Goal: Find specific page/section: Find specific page/section

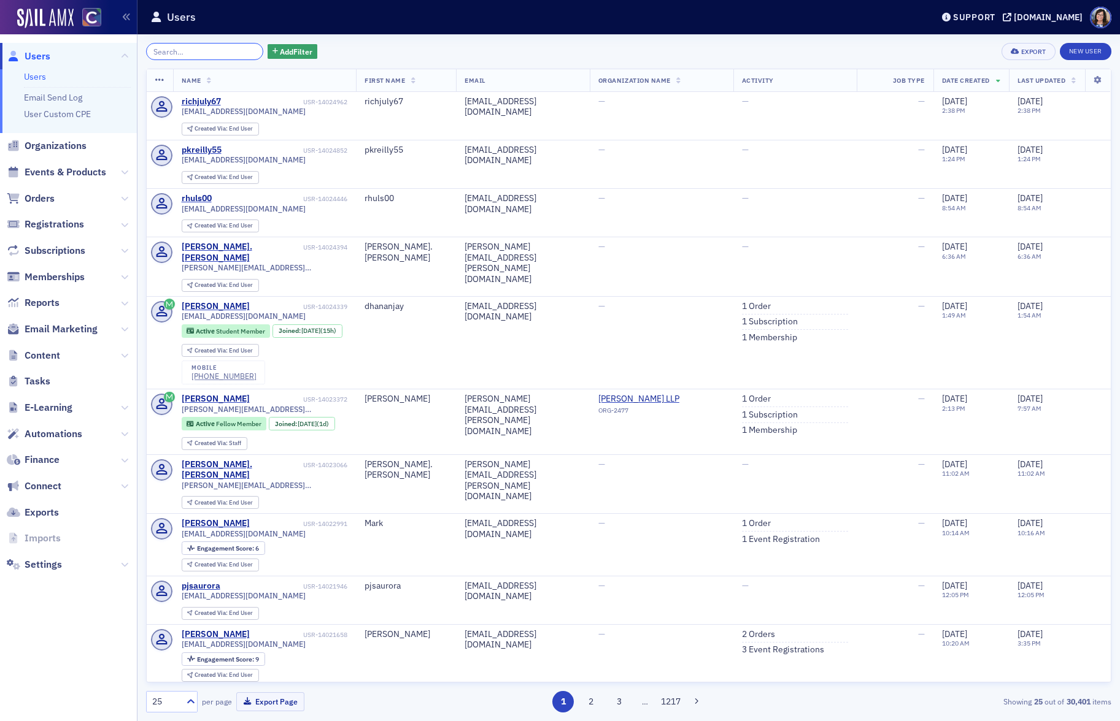
click at [185, 50] on input "search" at bounding box center [204, 51] width 117 height 17
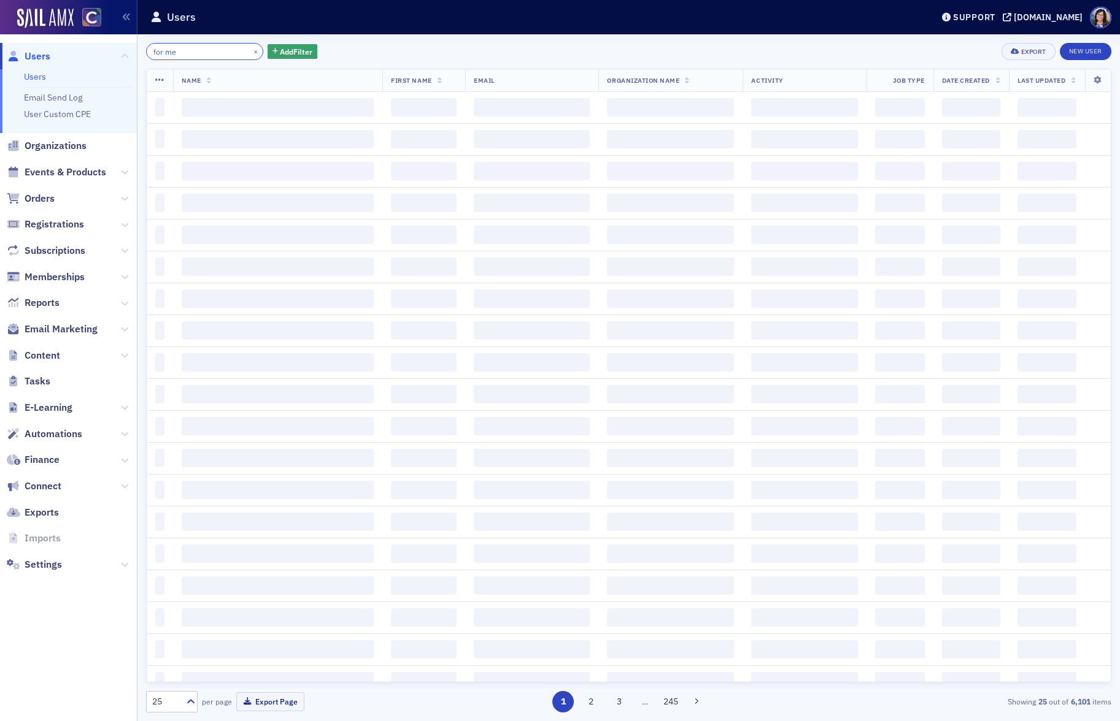
type input "for me"
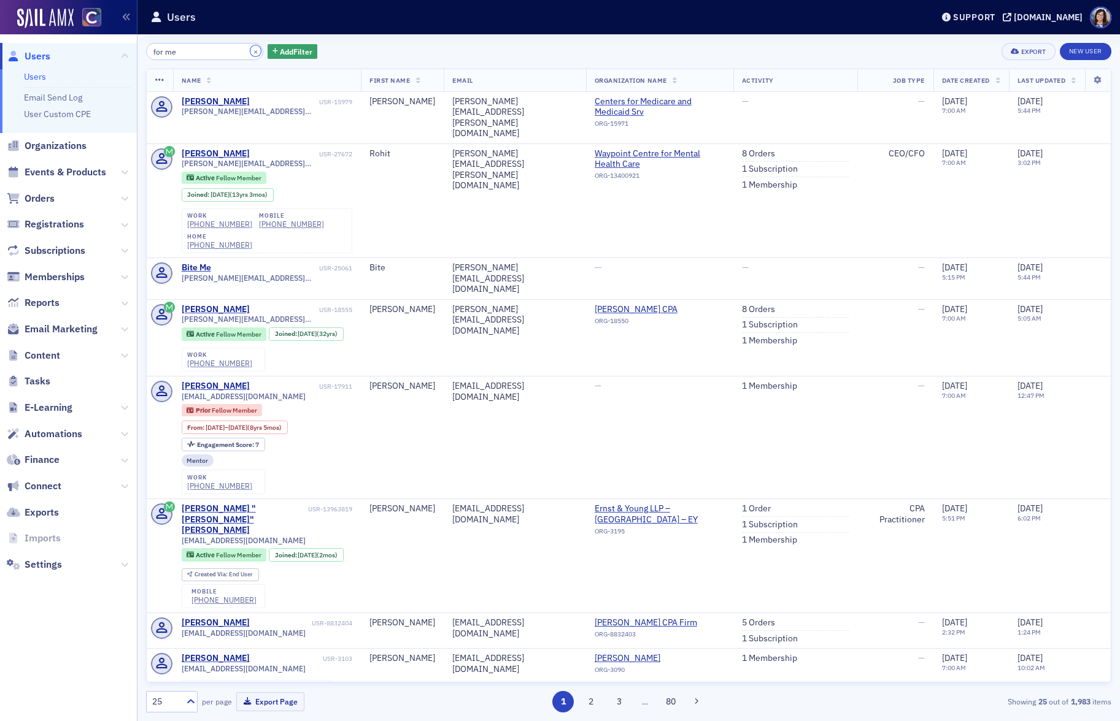
drag, startPoint x: 239, startPoint y: 50, endPoint x: 128, endPoint y: 126, distance: 133.7
click at [250, 50] on button "×" at bounding box center [255, 50] width 11 height 11
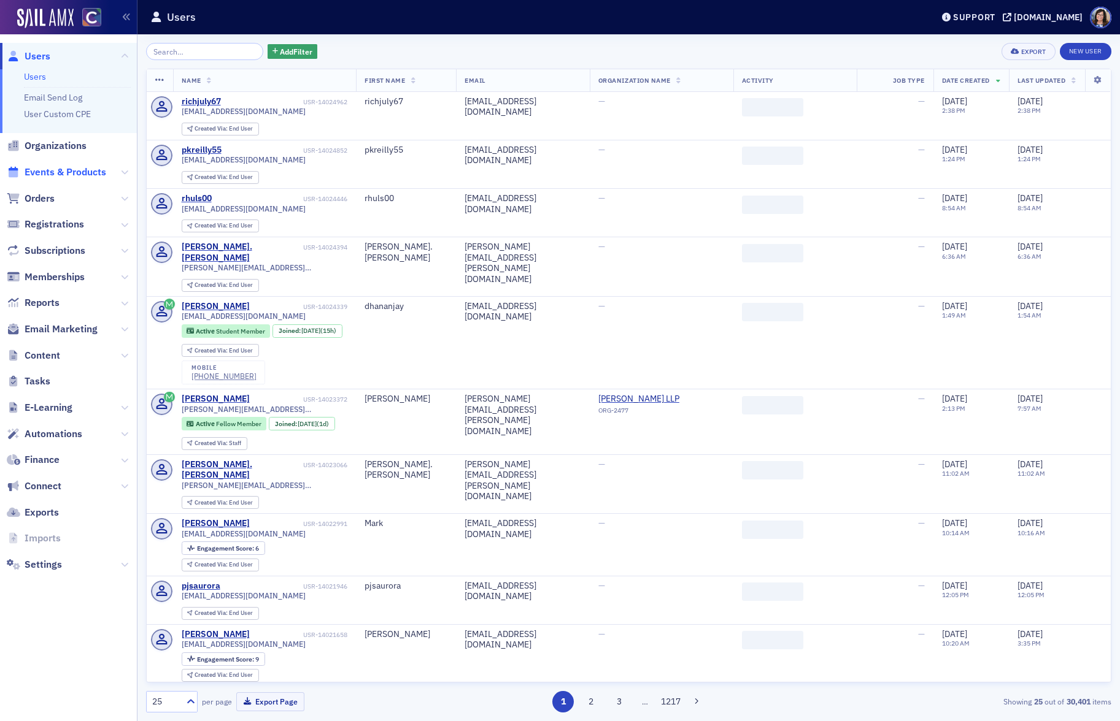
click at [85, 173] on span "Events & Products" at bounding box center [66, 172] width 82 height 13
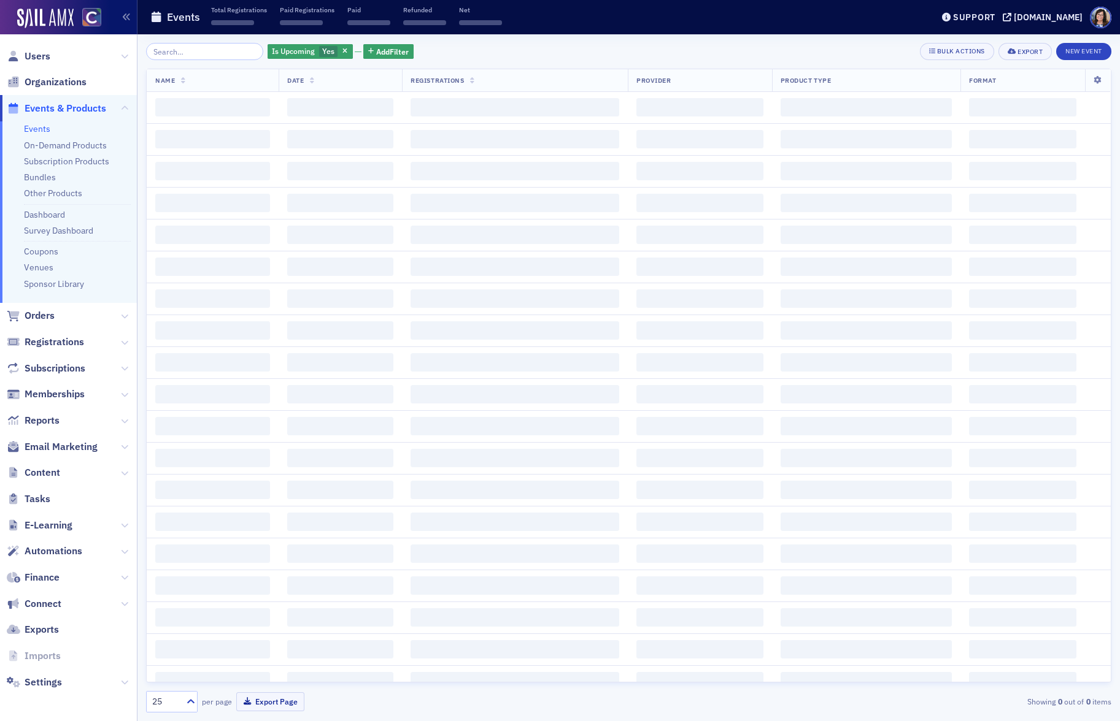
click at [183, 54] on input "search" at bounding box center [204, 51] width 117 height 17
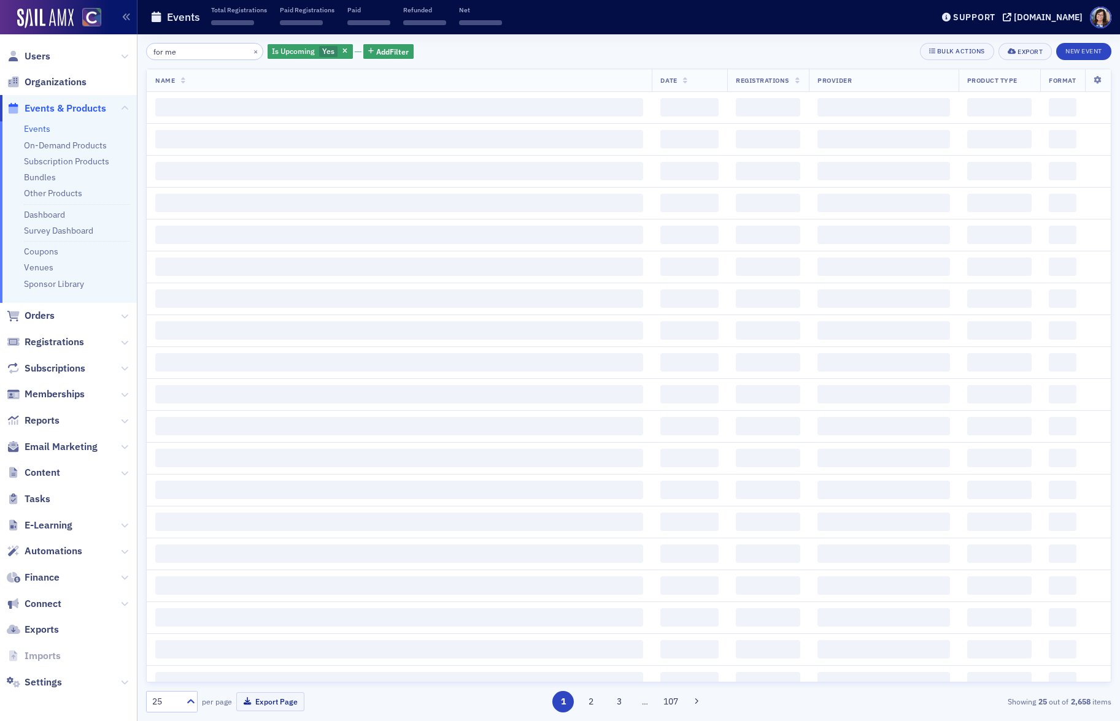
type input "for me"
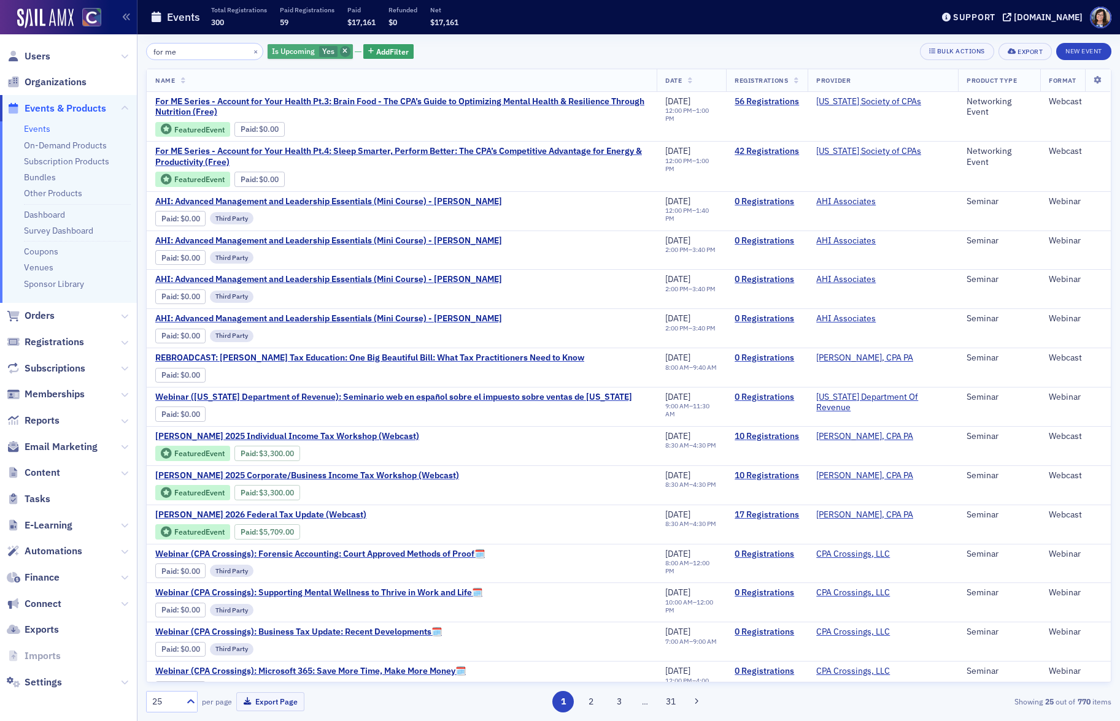
click at [342, 53] on icon "button" at bounding box center [344, 51] width 5 height 7
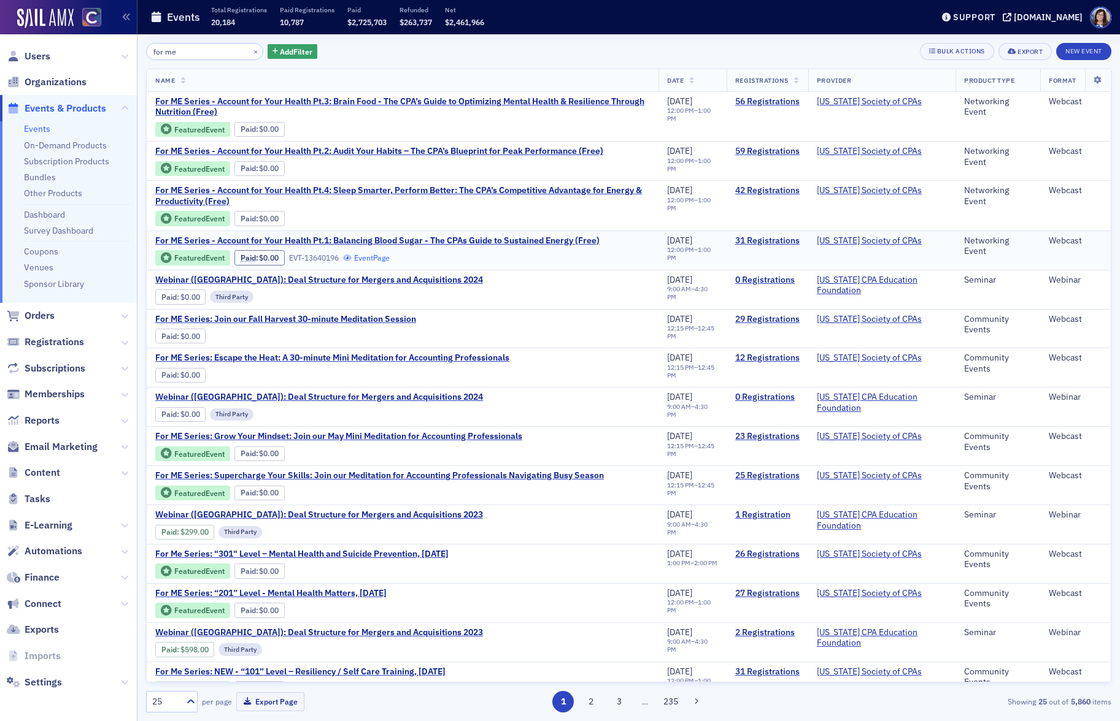
click at [379, 259] on link "Event Page" at bounding box center [366, 257] width 47 height 9
click at [42, 174] on link "Bundles" at bounding box center [40, 177] width 32 height 11
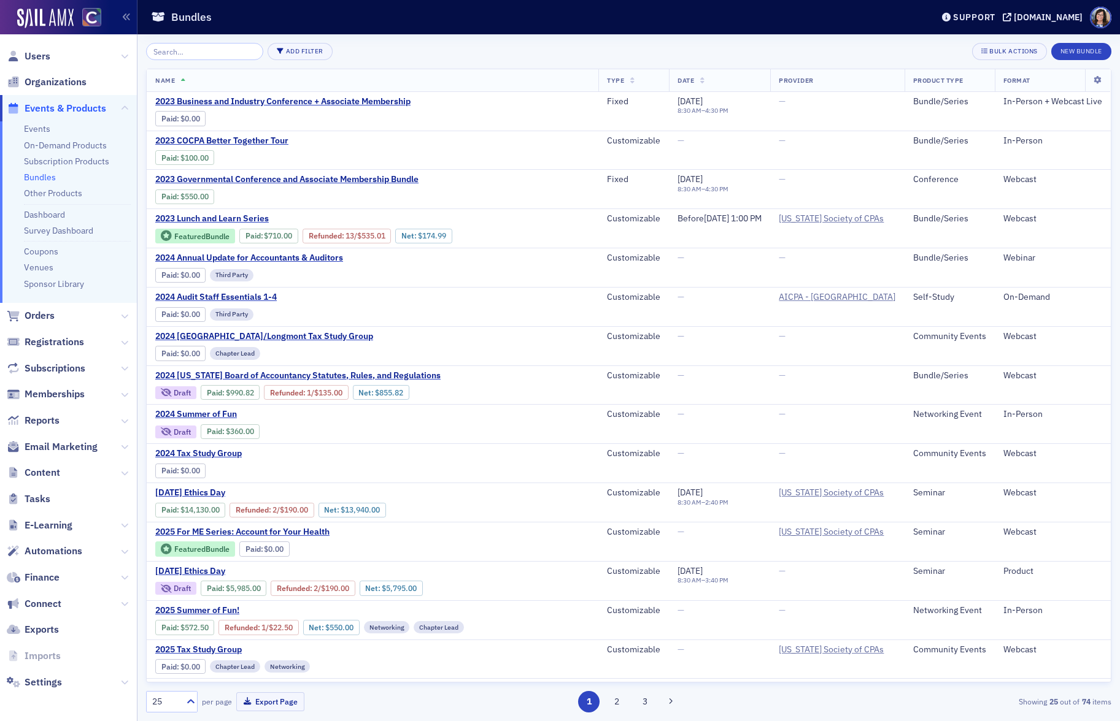
click at [191, 55] on input "search" at bounding box center [204, 51] width 117 height 17
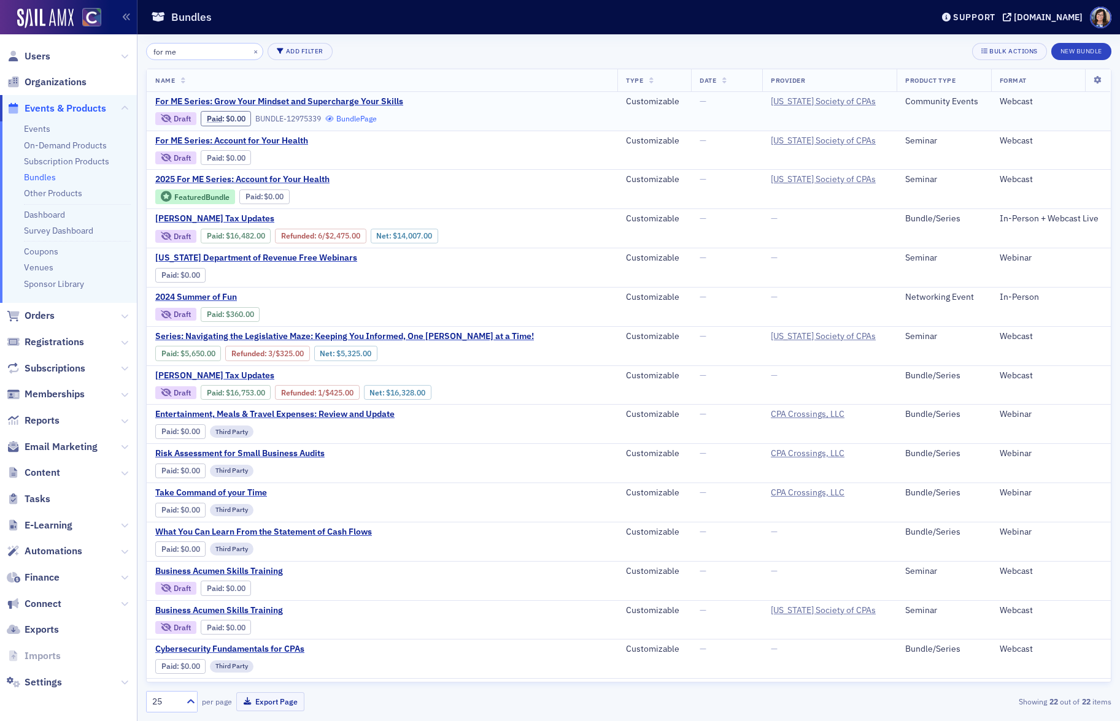
type input "for me"
click at [350, 122] on link "Bundle Page" at bounding box center [351, 118] width 52 height 9
click at [364, 100] on span "For ME Series: Grow Your Mindset and Supercharge Your Skills" at bounding box center [279, 101] width 248 height 11
click at [385, 197] on link "Bundle Page" at bounding box center [390, 196] width 52 height 9
click at [51, 105] on span "Events & Products" at bounding box center [66, 108] width 82 height 13
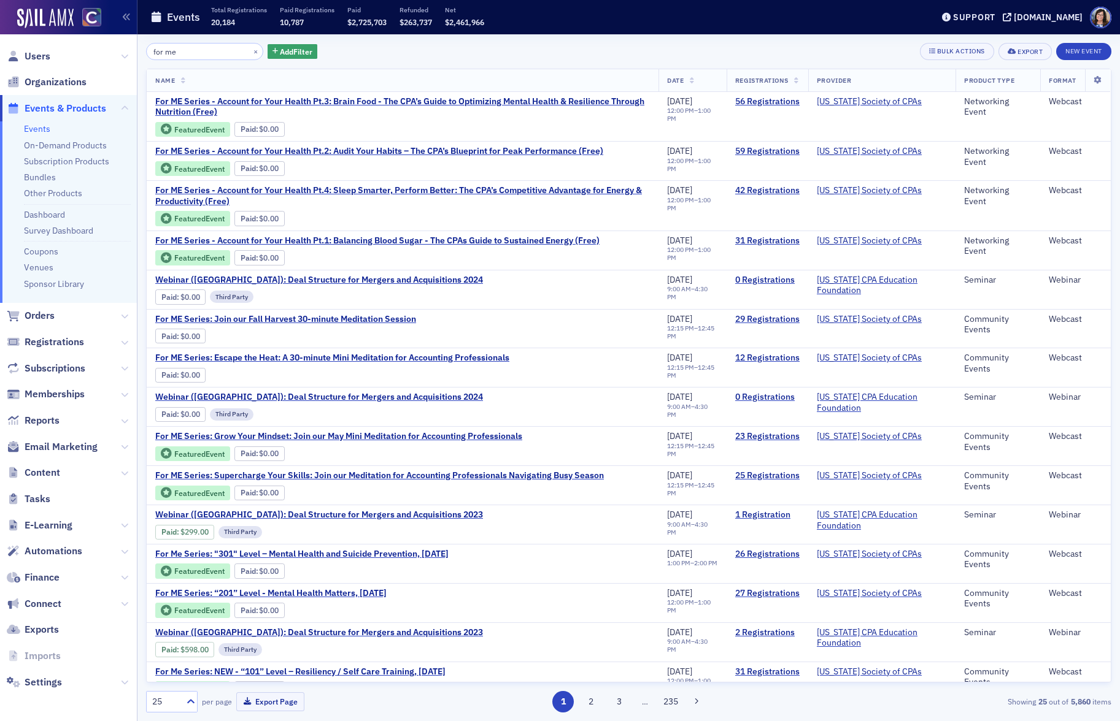
click at [73, 113] on span "Events & Products" at bounding box center [66, 108] width 82 height 13
click at [441, 239] on span "For ME Series - Account for Your Health Pt.1: Balancing Blood Sugar - The CPAs …" at bounding box center [377, 241] width 444 height 11
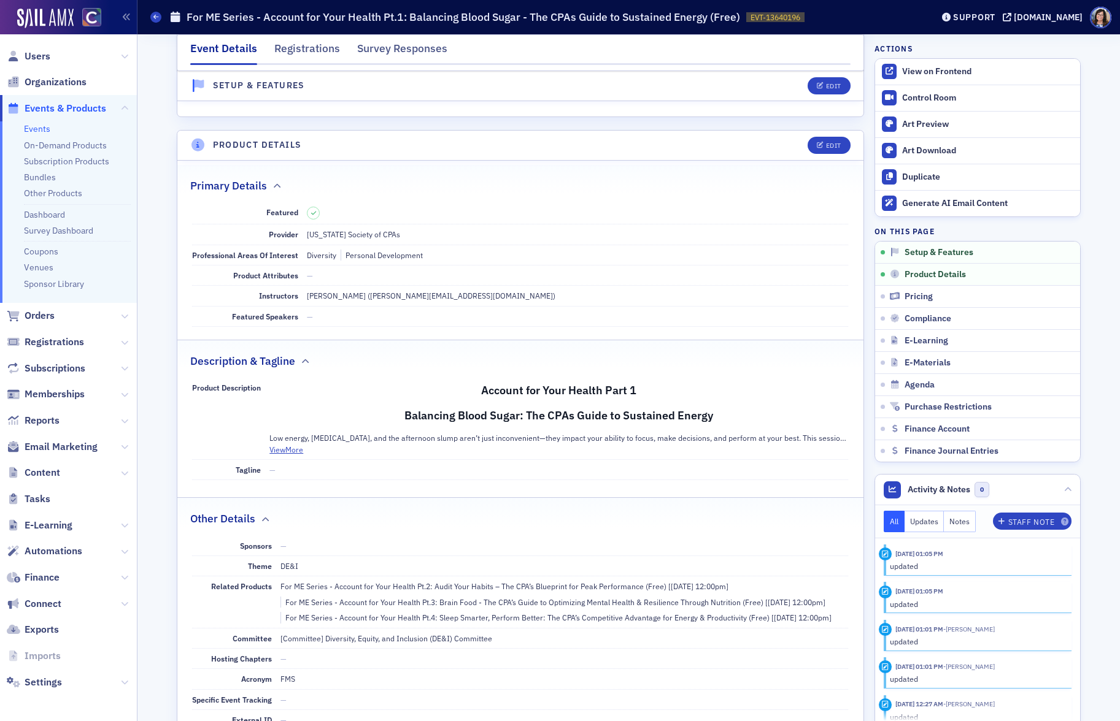
scroll to position [250, 0]
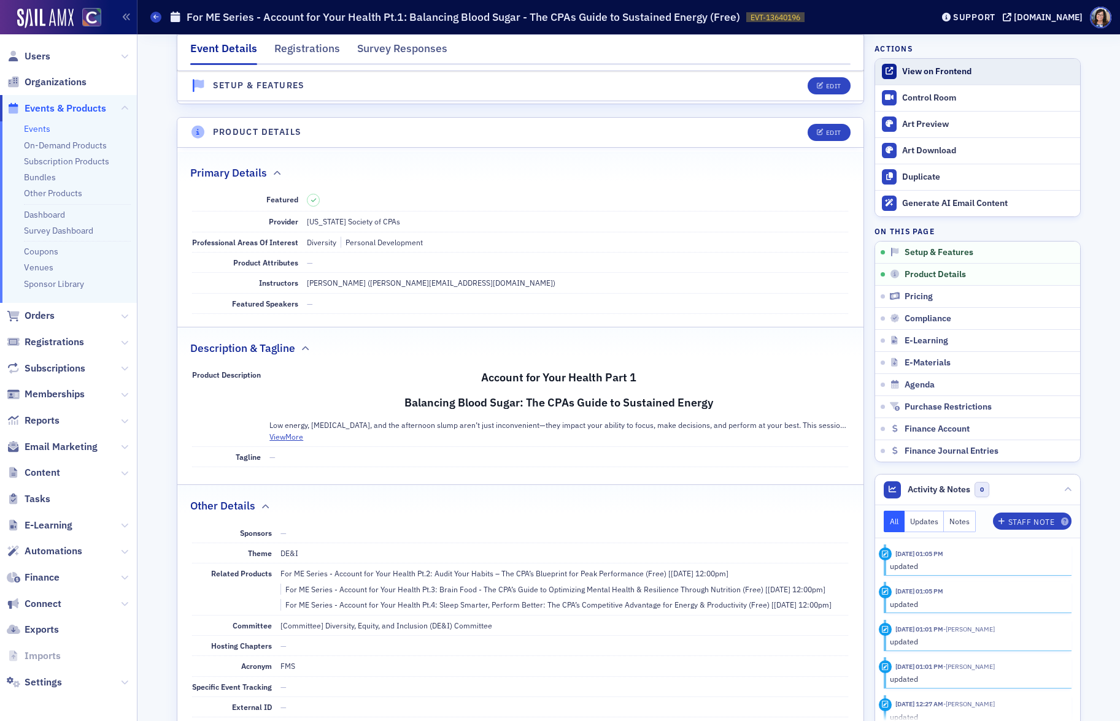
click at [923, 79] on link "View on Frontend" at bounding box center [977, 72] width 205 height 26
click at [831, 134] on div "Edit" at bounding box center [833, 132] width 15 height 7
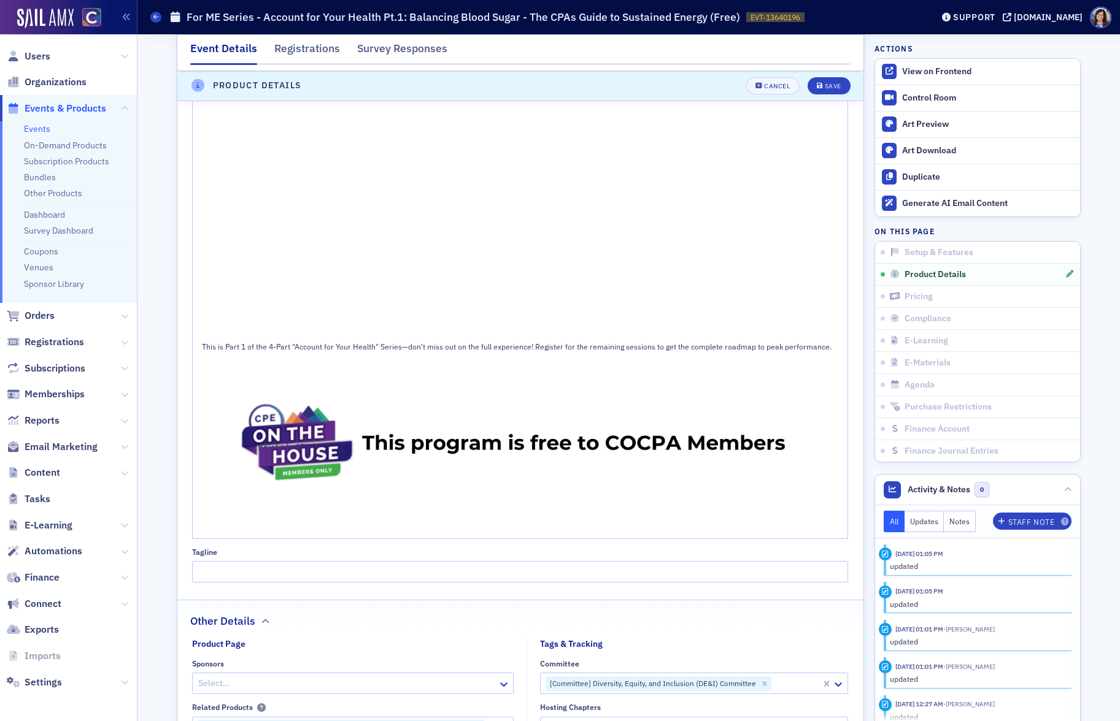
scroll to position [782, 0]
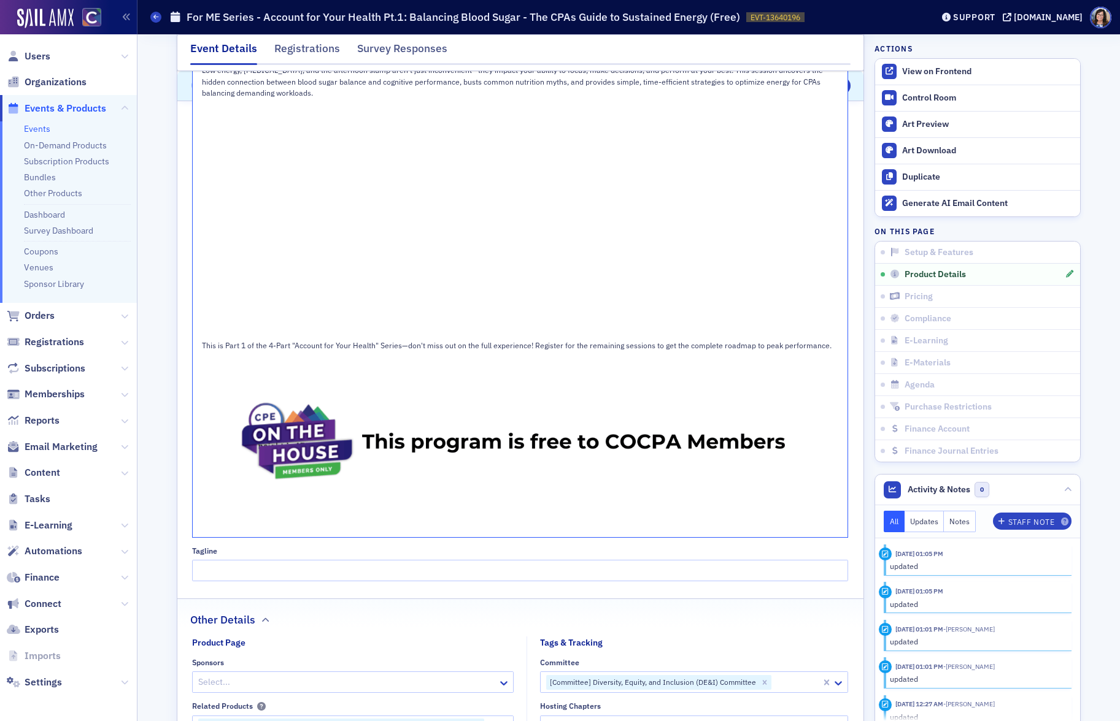
click at [790, 350] on span "This is Part 1 of the 4-Part "Account for Your Health" Series—don't miss out on…" at bounding box center [516, 345] width 629 height 10
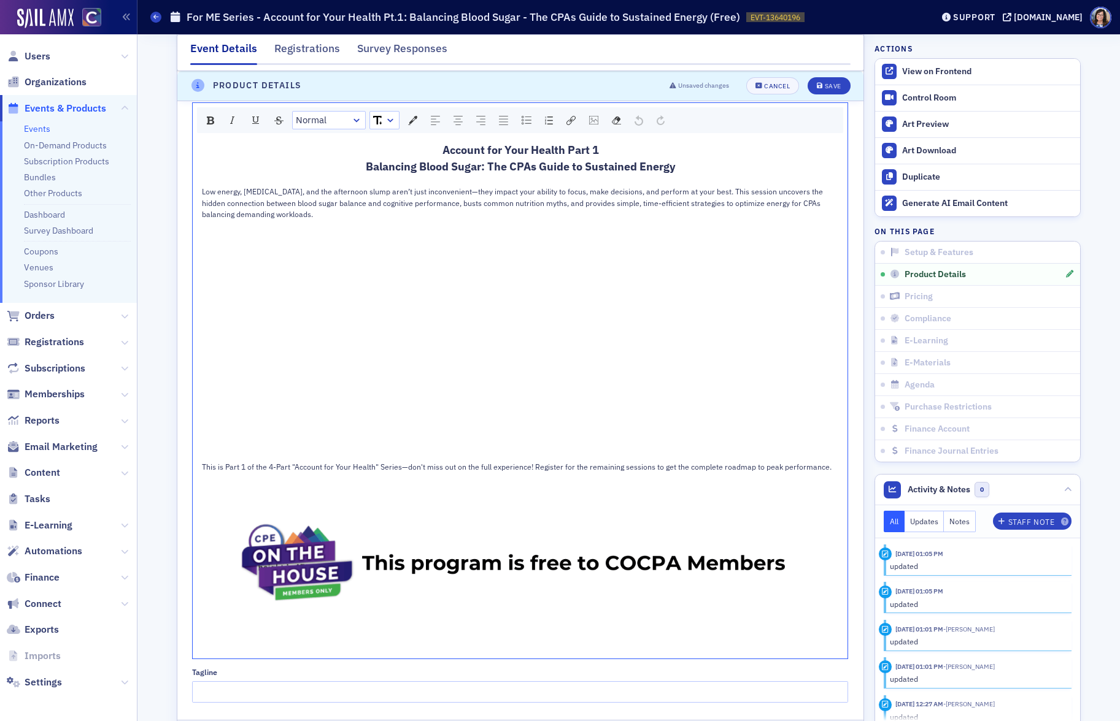
scroll to position [659, 0]
click at [444, 467] on span "This is Part 1 of the 4-Part "Account for Your Health" Series—don't miss out on…" at bounding box center [516, 468] width 629 height 10
click at [826, 471] on div "This is Part 1 of the 4-Part "Account for Your Health" Series—don't miss out on…" at bounding box center [520, 468] width 637 height 11
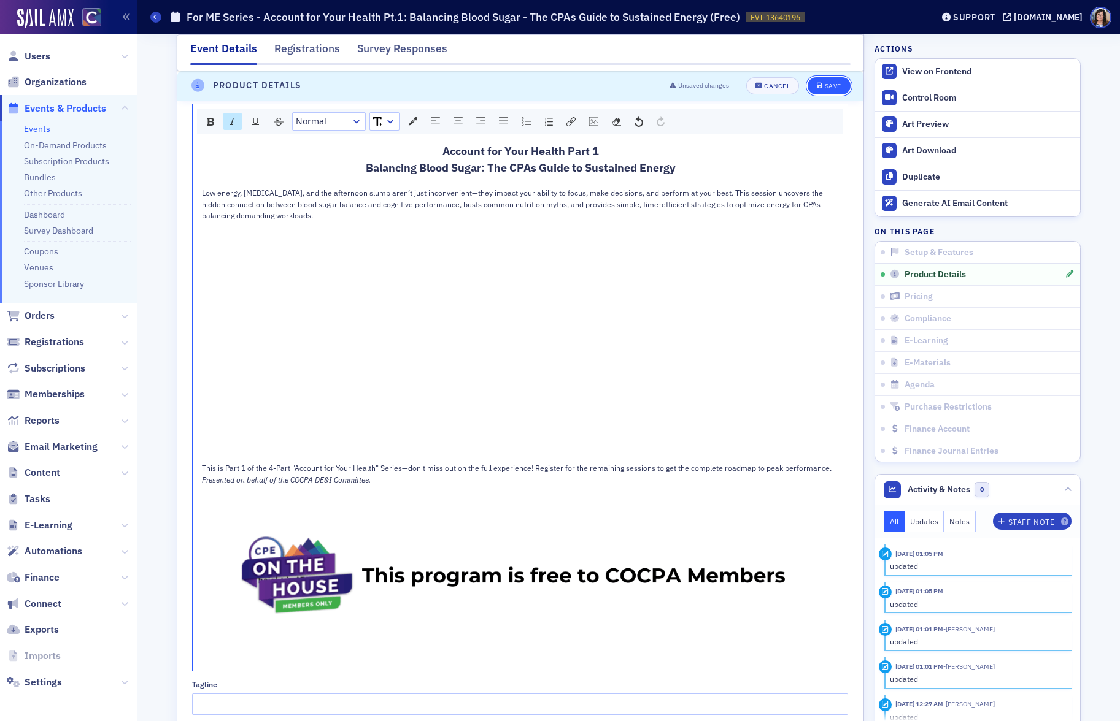
click at [843, 90] on button "Save" at bounding box center [828, 85] width 42 height 17
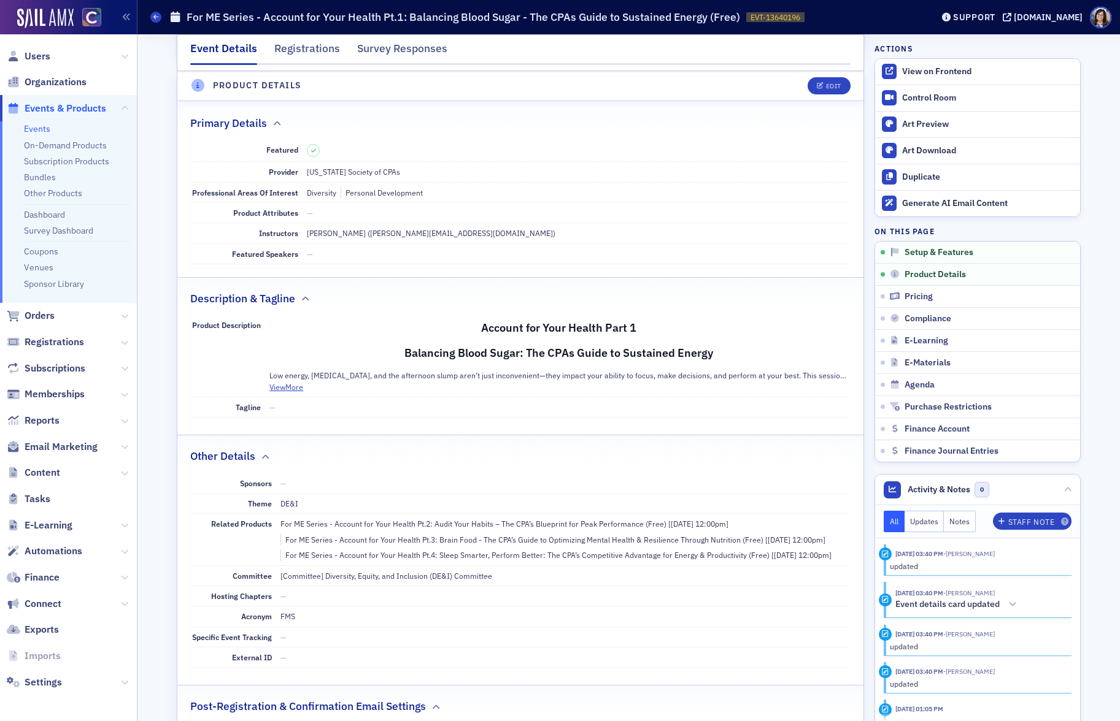
scroll to position [296, 0]
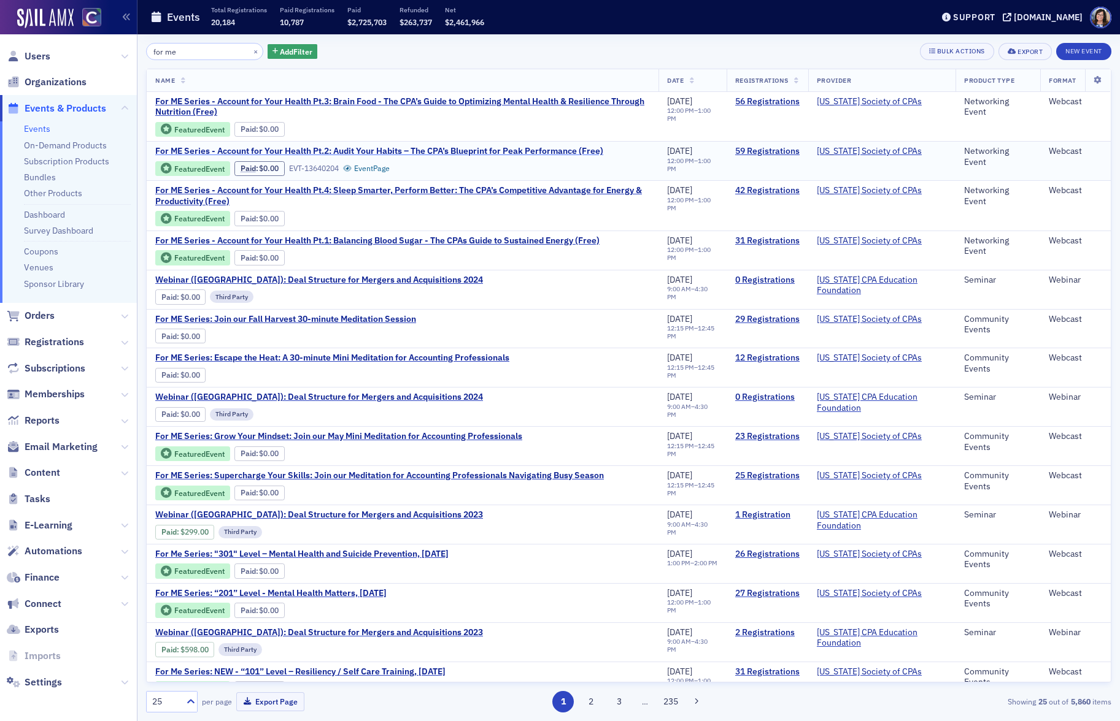
click at [544, 149] on span "For ME Series - Account for Your Health Pt.2: Audit Your Habits – The CPA’s Blu…" at bounding box center [379, 151] width 448 height 11
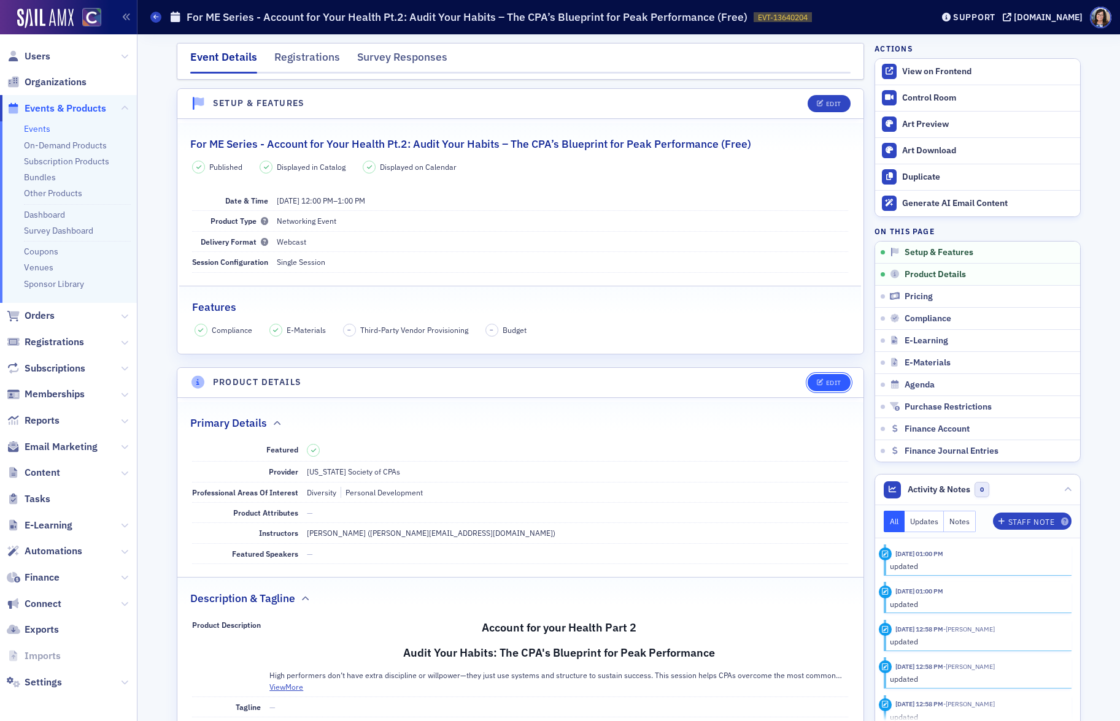
click at [827, 380] on div "Edit" at bounding box center [833, 383] width 15 height 7
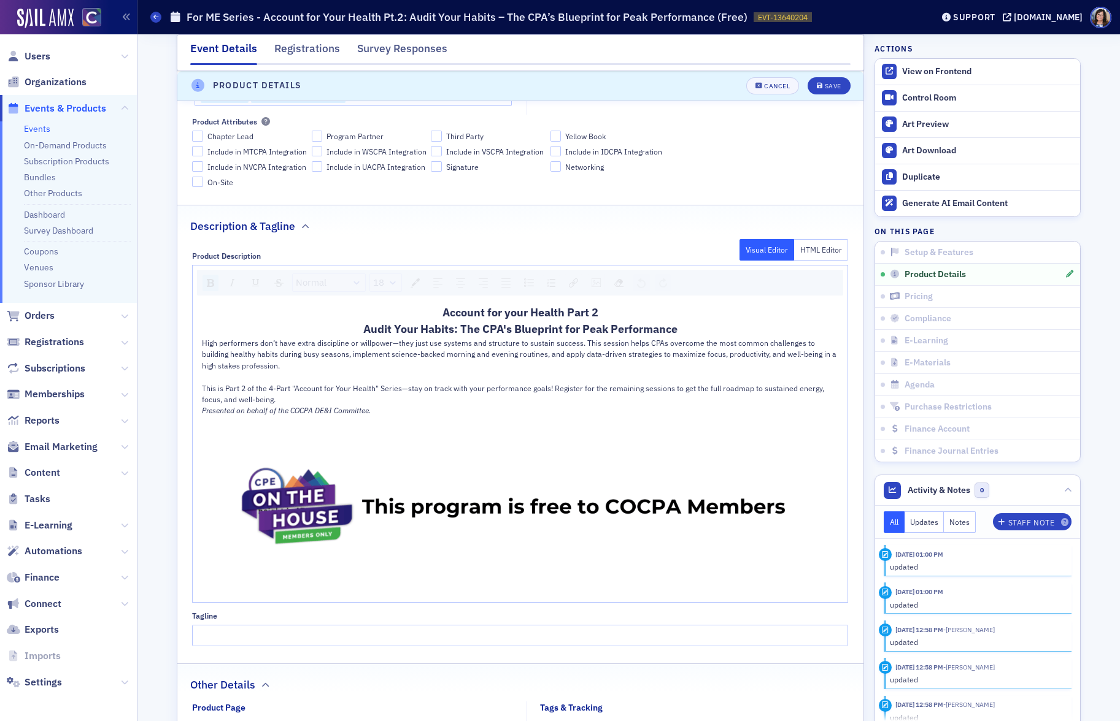
scroll to position [512, 0]
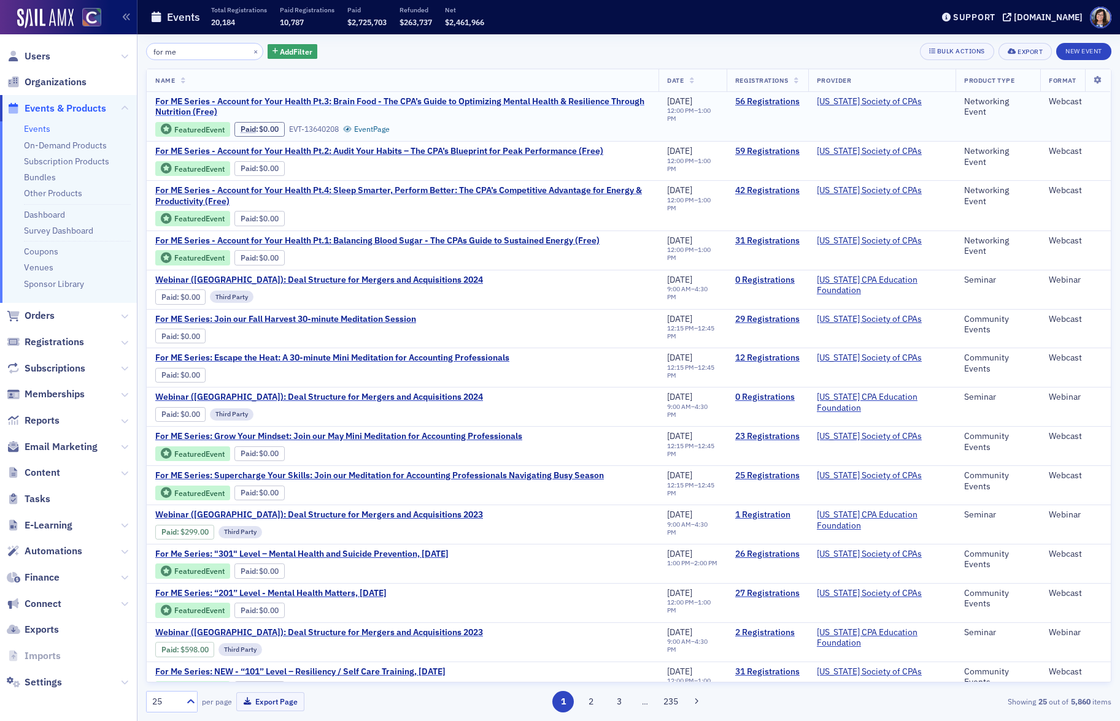
click at [513, 99] on span "For ME Series - Account for Your Health Pt.3: Brain Food - The CPA’s Guide to O…" at bounding box center [402, 106] width 494 height 21
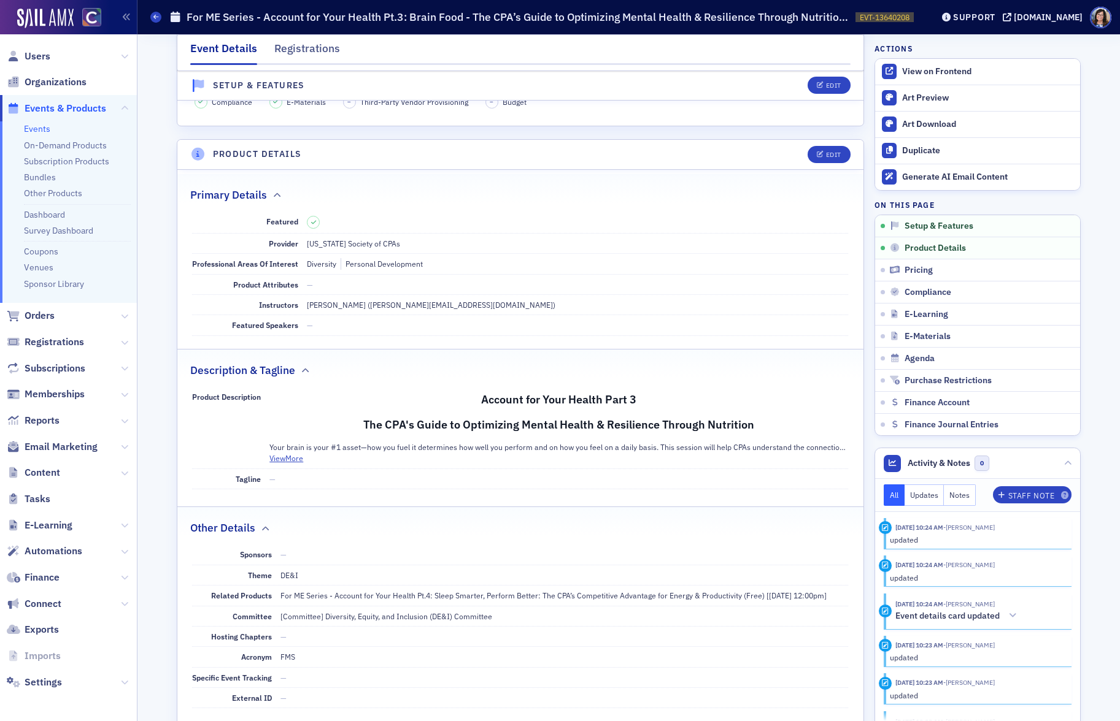
scroll to position [302, 0]
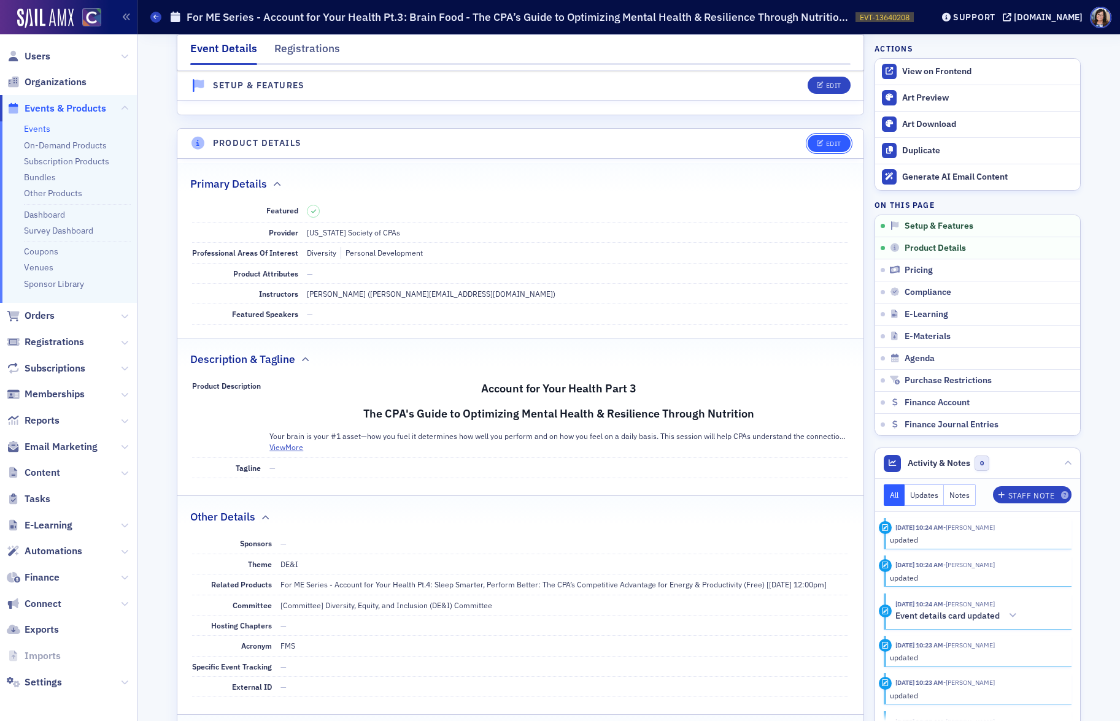
click at [824, 142] on span "Edit" at bounding box center [829, 143] width 24 height 7
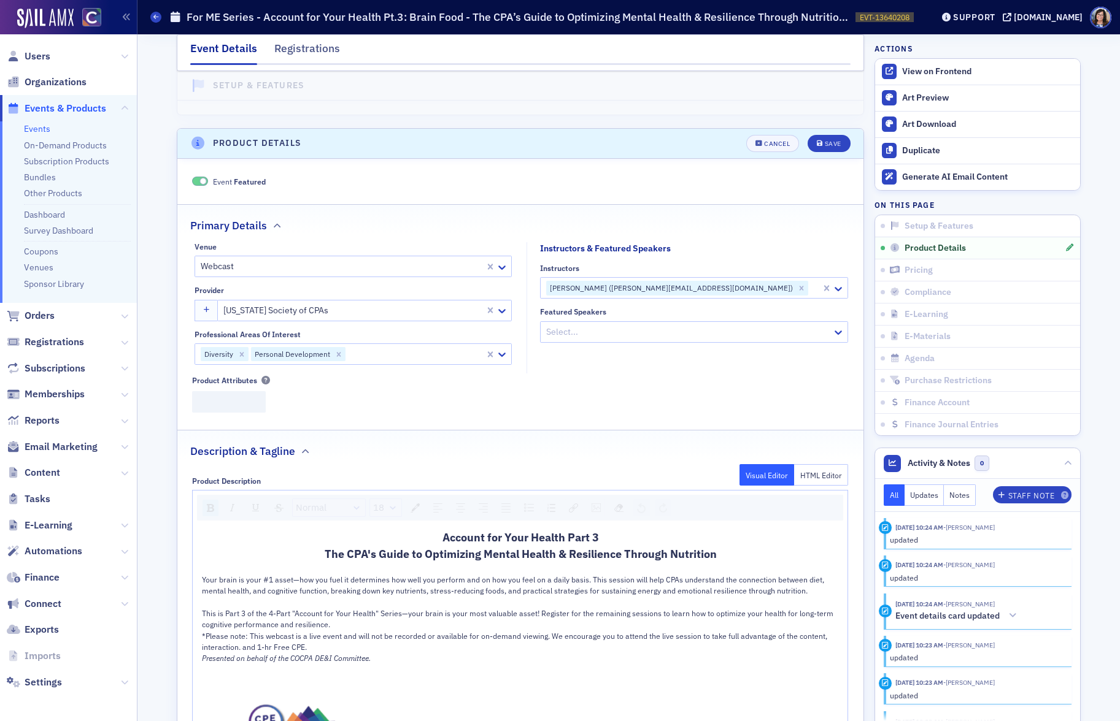
scroll to position [359, 0]
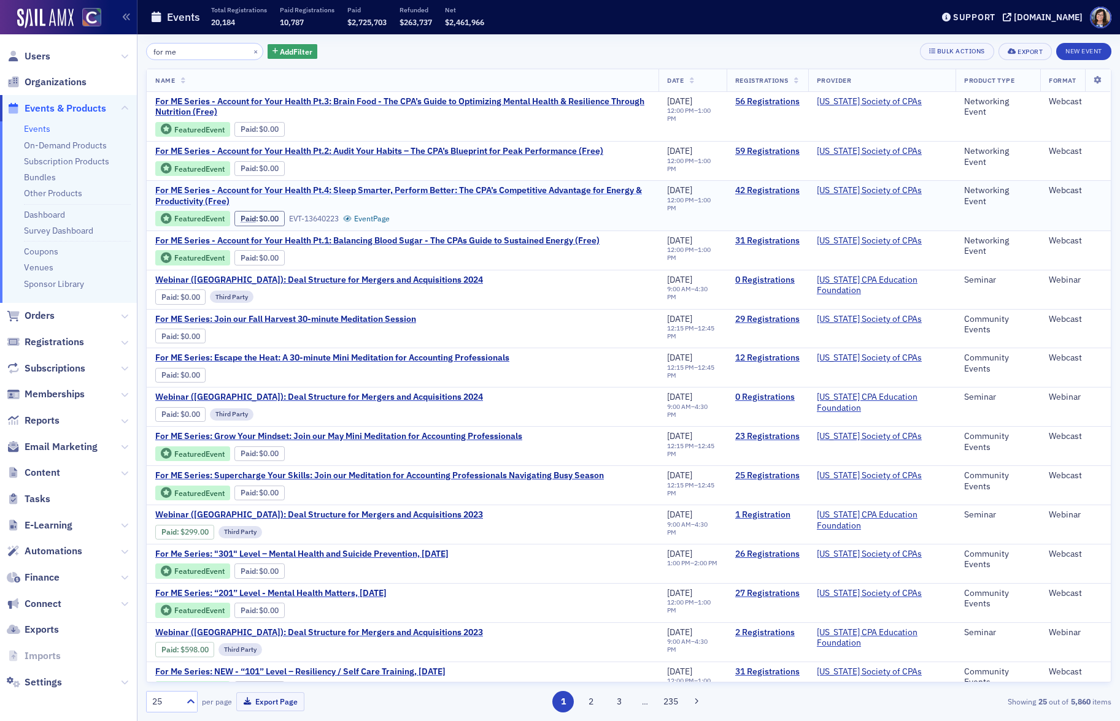
click at [346, 188] on span "For ME Series - Account for Your Health Pt.4: Sleep Smarter, Perform Better: Th…" at bounding box center [402, 195] width 494 height 21
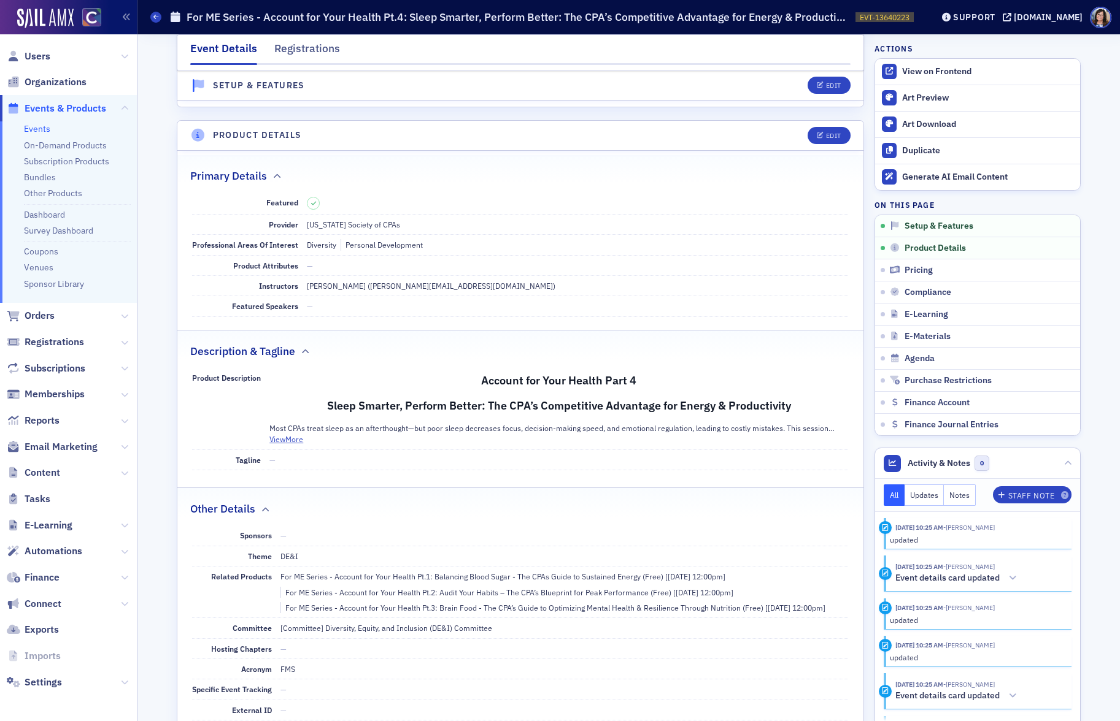
scroll to position [331, 0]
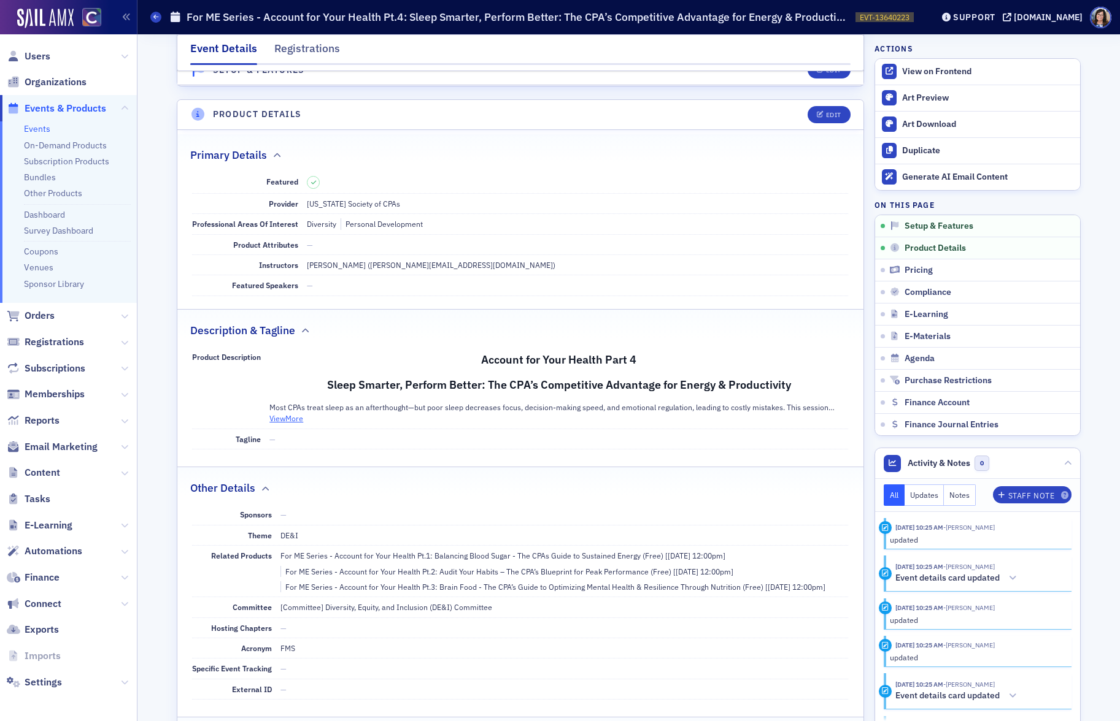
click at [296, 418] on button "View More" at bounding box center [286, 418] width 34 height 11
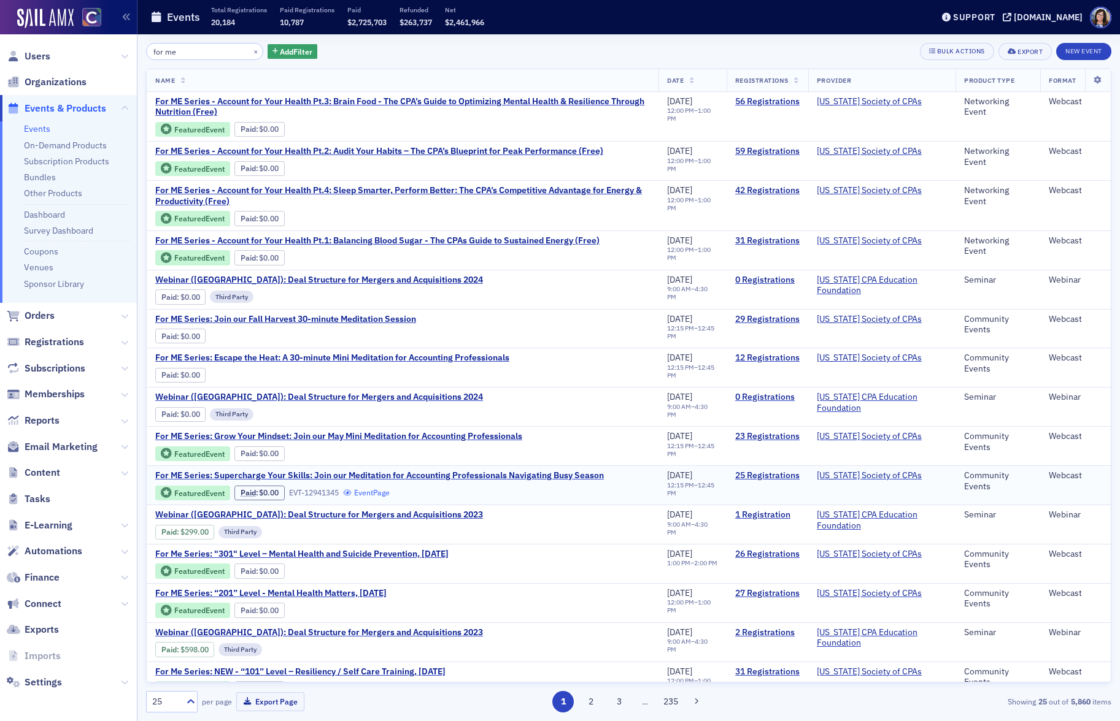
click at [385, 496] on link "Event Page" at bounding box center [366, 492] width 47 height 9
click at [45, 175] on link "Bundles" at bounding box center [40, 177] width 32 height 11
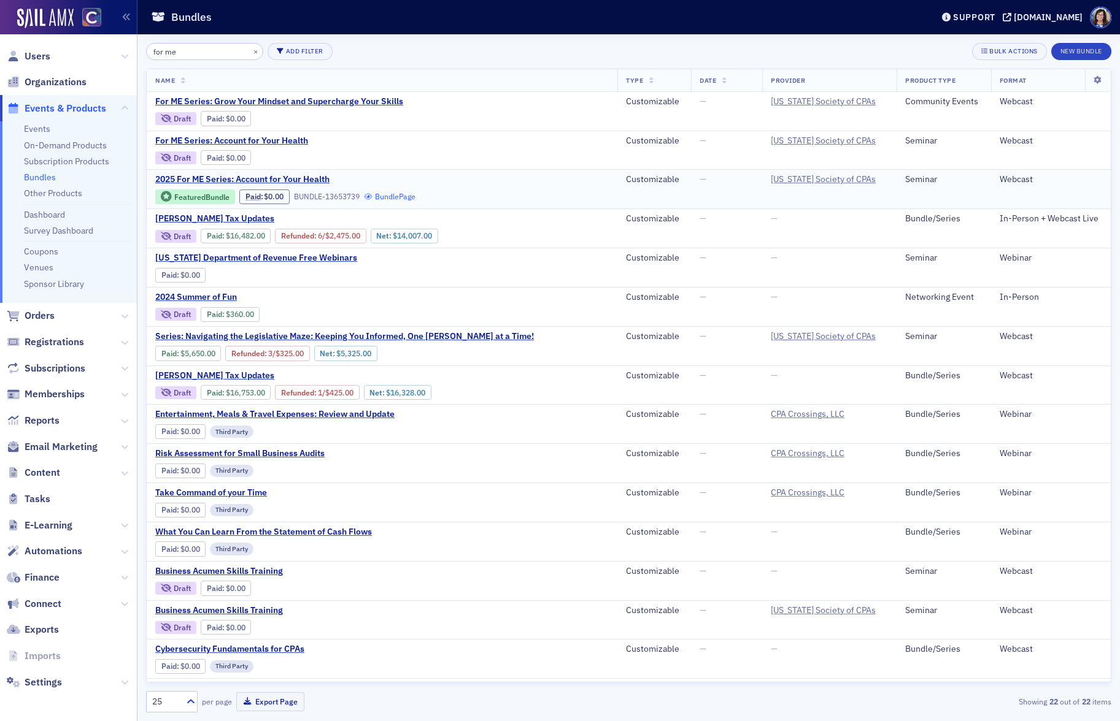
click at [399, 198] on link "Bundle Page" at bounding box center [390, 196] width 52 height 9
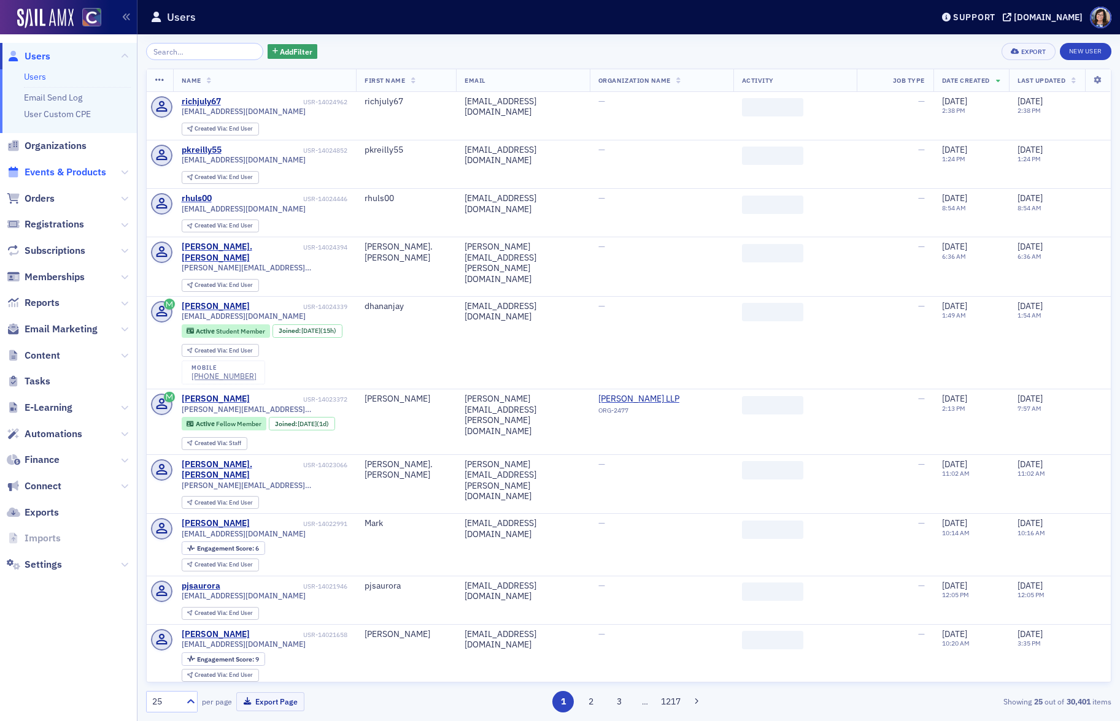
click at [79, 169] on span "Events & Products" at bounding box center [66, 172] width 82 height 13
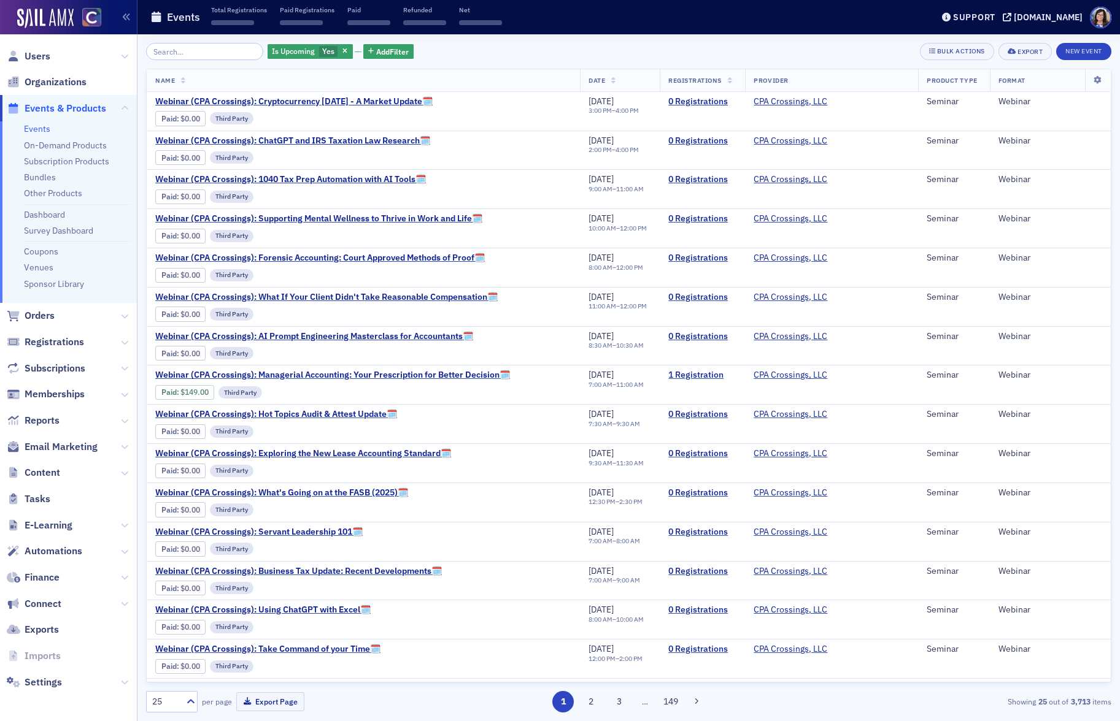
click at [201, 52] on input "search" at bounding box center [204, 51] width 117 height 17
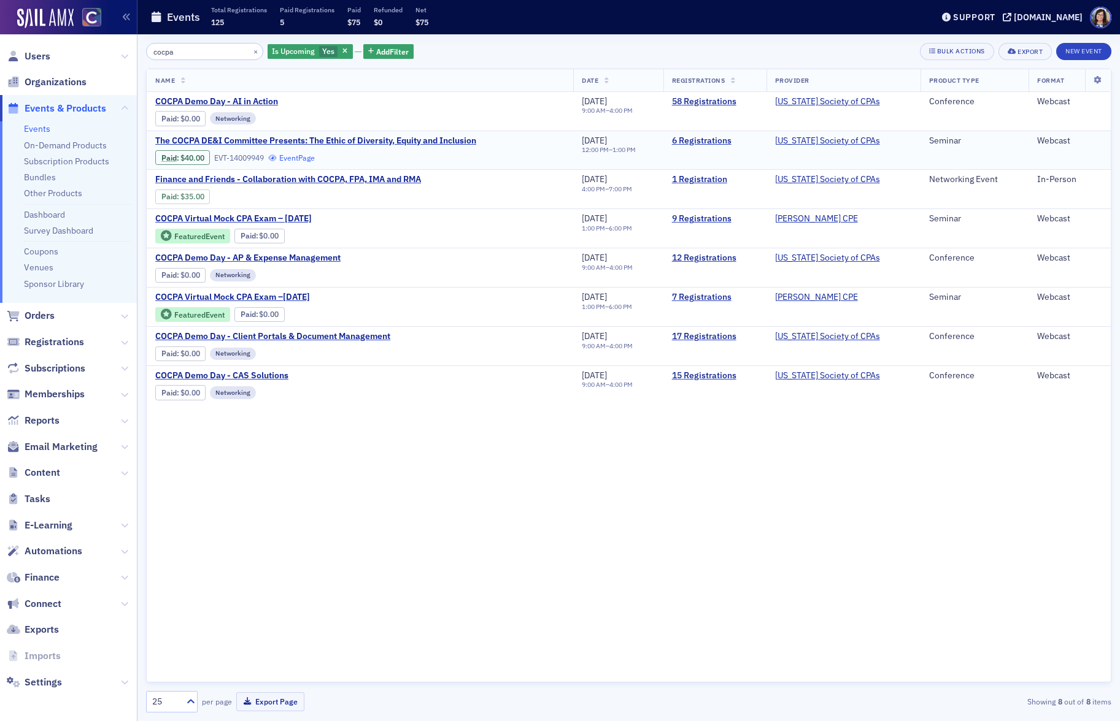
type input "cocpa"
click at [298, 160] on link "Event Page" at bounding box center [291, 157] width 47 height 9
